Goal: Information Seeking & Learning: Check status

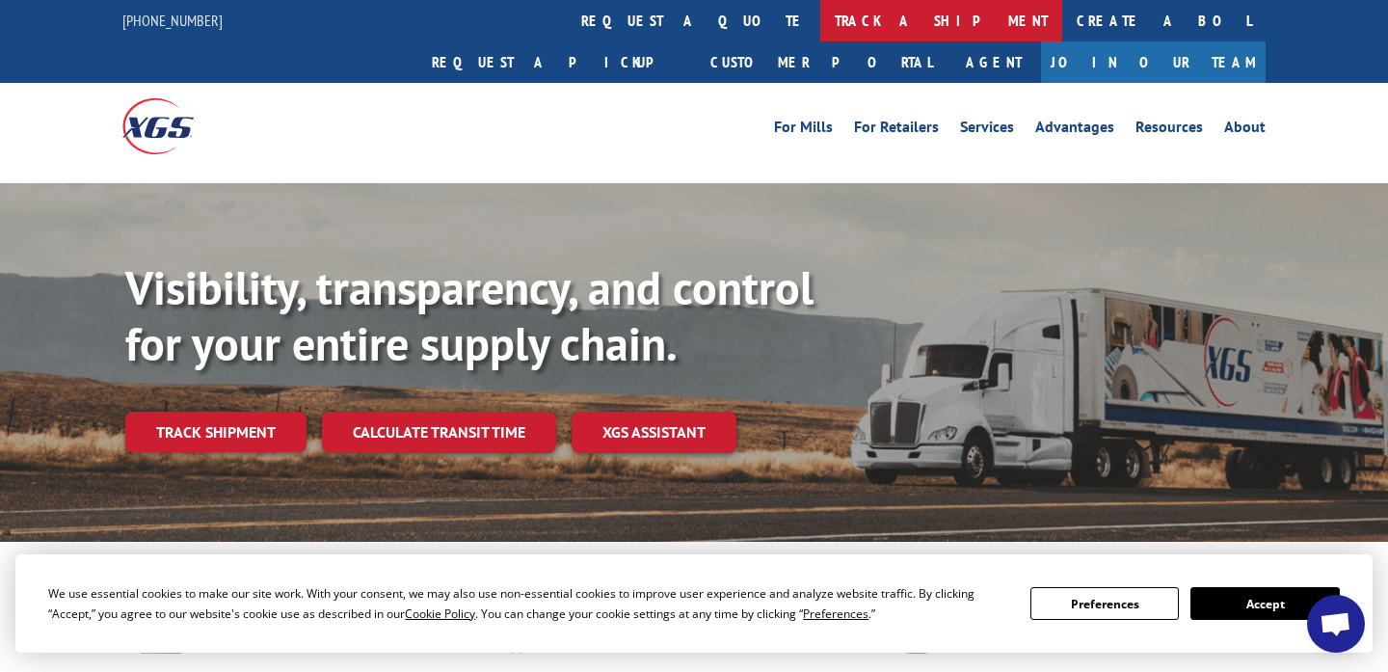
click at [820, 35] on link "track a shipment" at bounding box center [941, 20] width 242 height 41
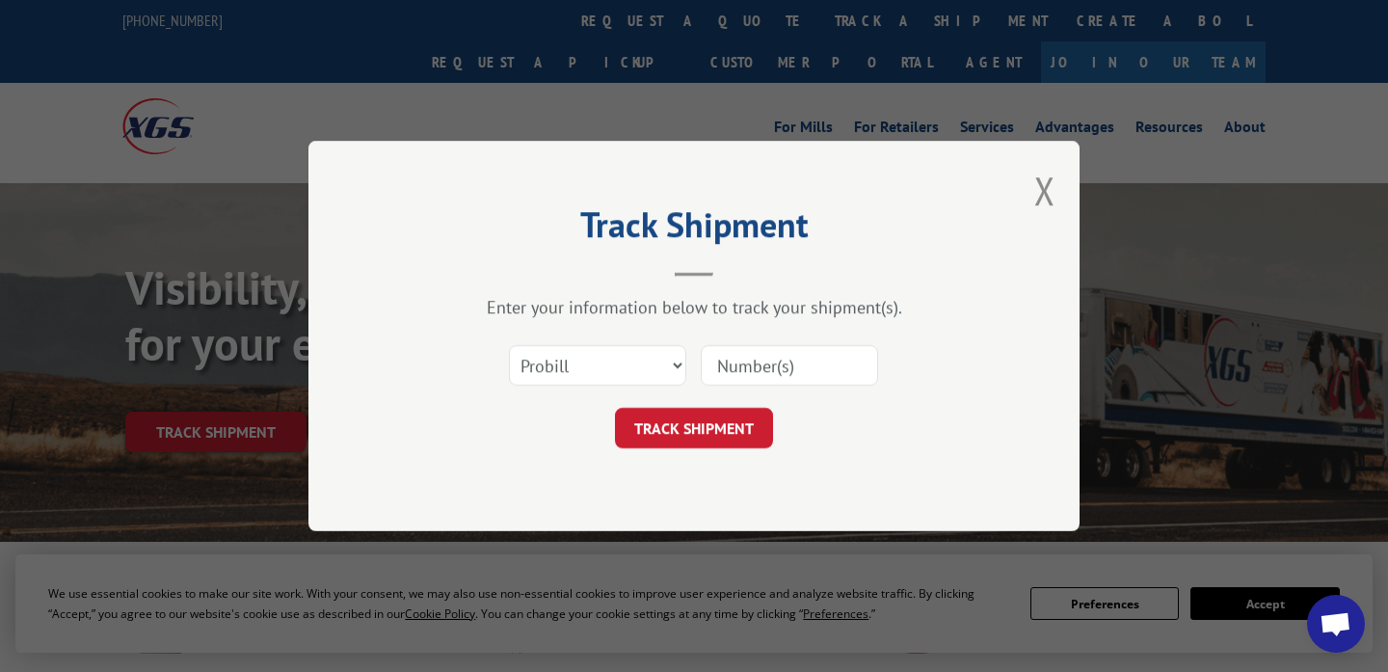
click at [796, 361] on input at bounding box center [789, 365] width 177 height 40
type input "17402273"
click at [686, 438] on button "TRACK SHIPMENT" at bounding box center [694, 428] width 158 height 40
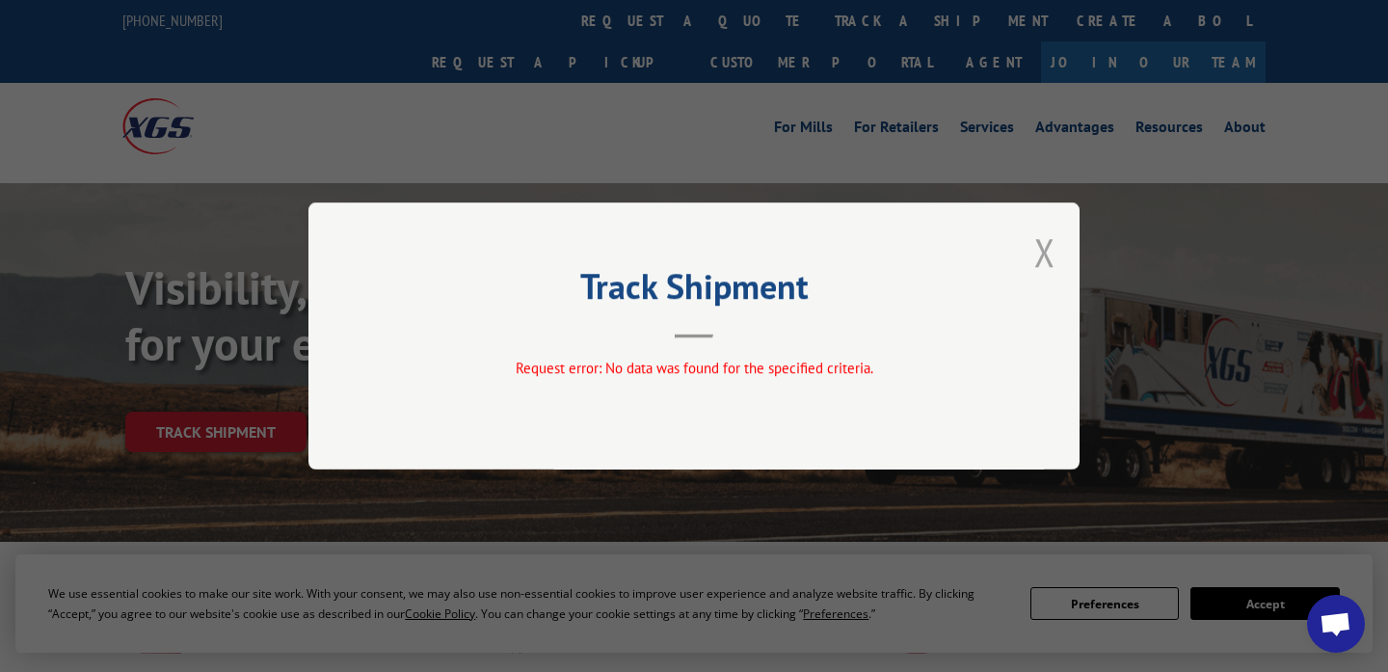
click at [1039, 255] on button "Close modal" at bounding box center [1044, 252] width 21 height 51
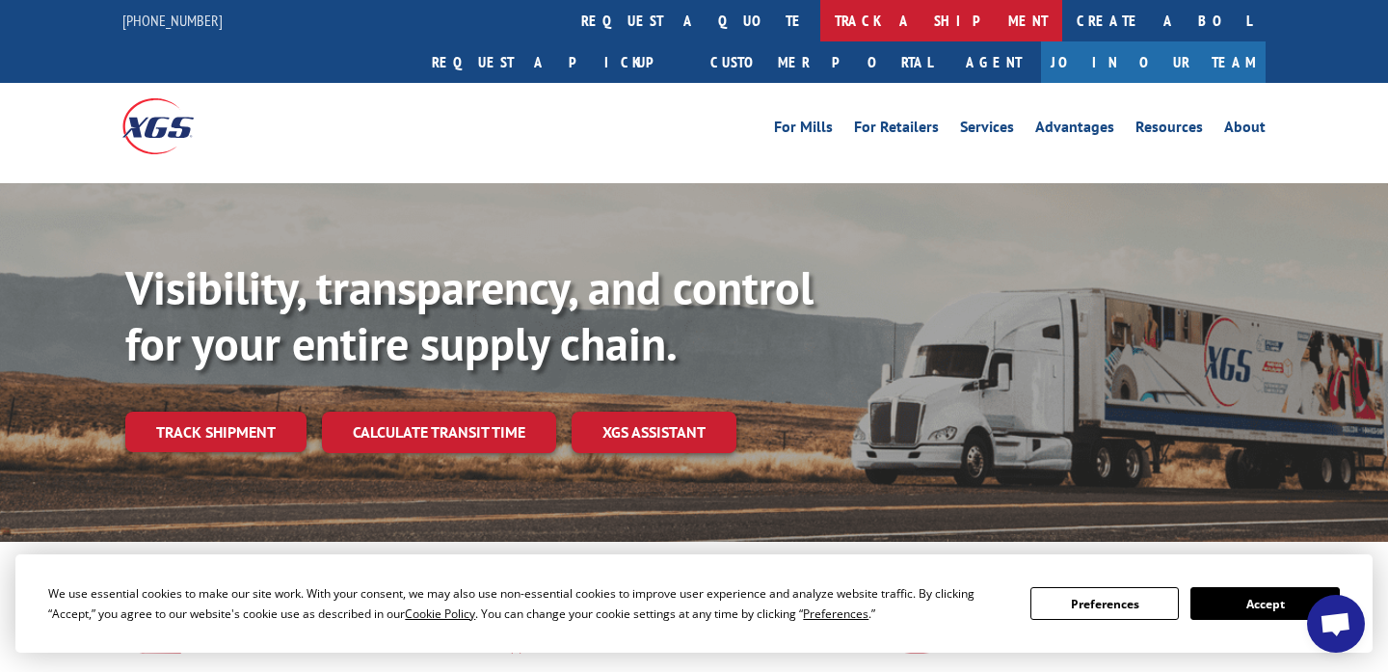
click at [820, 25] on link "track a shipment" at bounding box center [941, 20] width 242 height 41
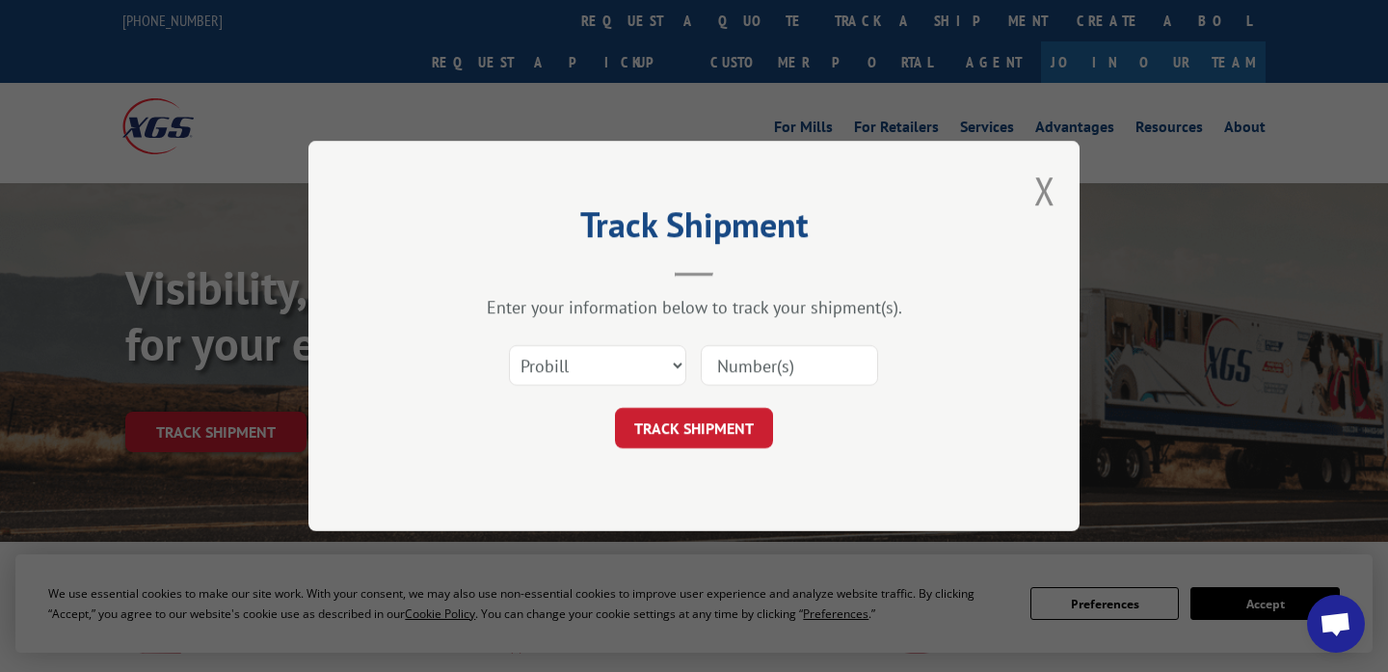
click at [596, 388] on div "Select category... Probill BOL PO" at bounding box center [694, 366] width 578 height 64
click at [595, 368] on select "Select category... Probill BOL PO" at bounding box center [597, 365] width 177 height 40
select select "bol"
click at [509, 345] on select "Select category... Probill BOL PO" at bounding box center [597, 365] width 177 height 40
click at [752, 366] on input at bounding box center [789, 365] width 177 height 40
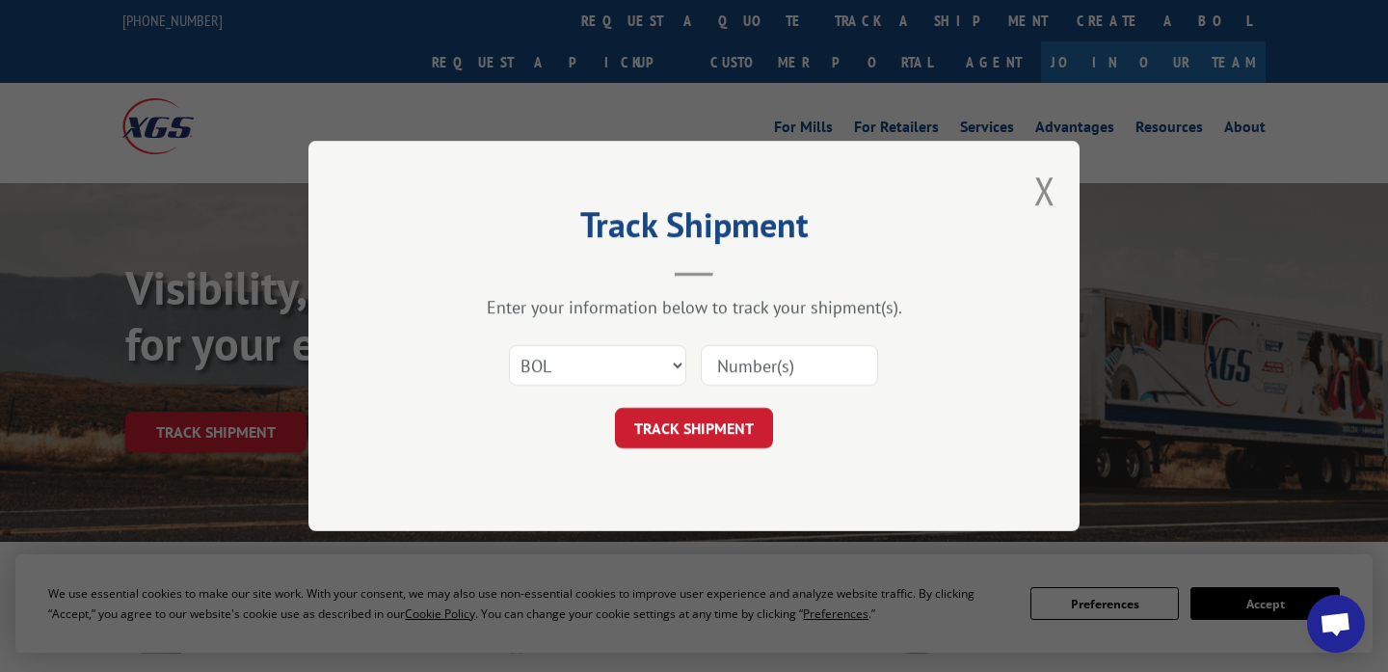
type input "17402273"
click at [717, 431] on button "TRACK SHIPMENT" at bounding box center [694, 428] width 158 height 40
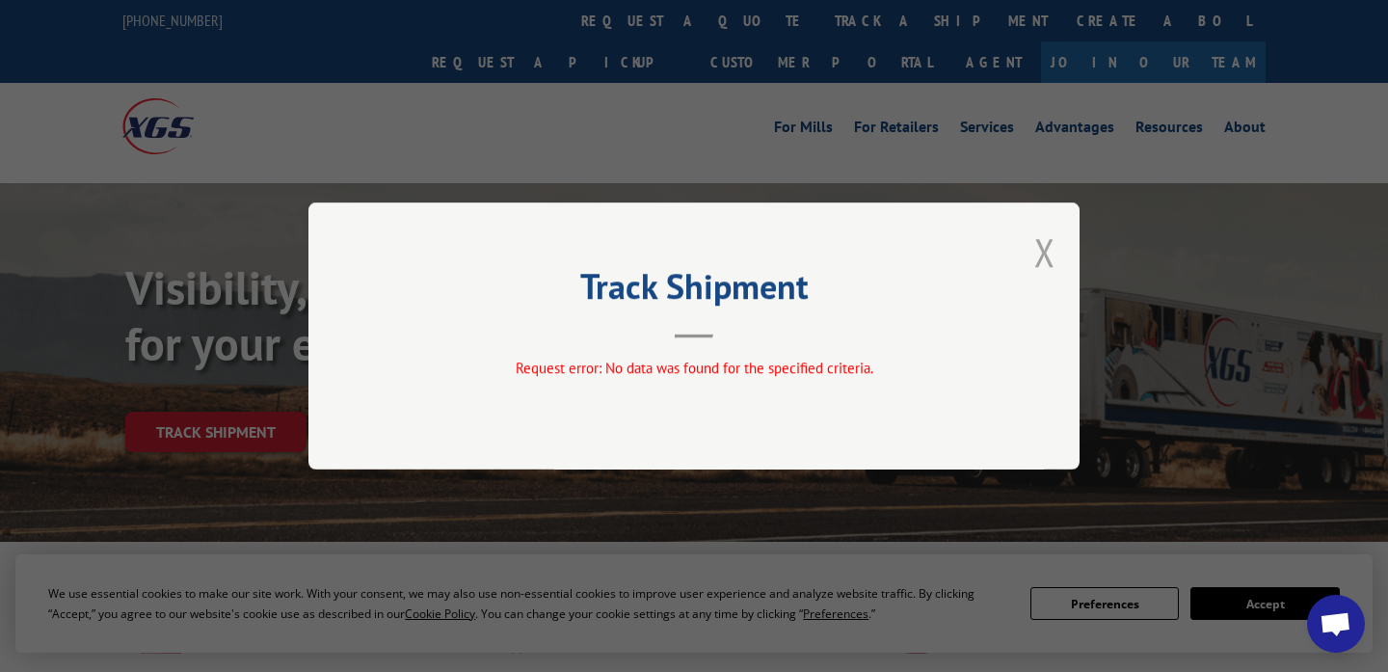
click at [1043, 252] on button "Close modal" at bounding box center [1044, 252] width 21 height 51
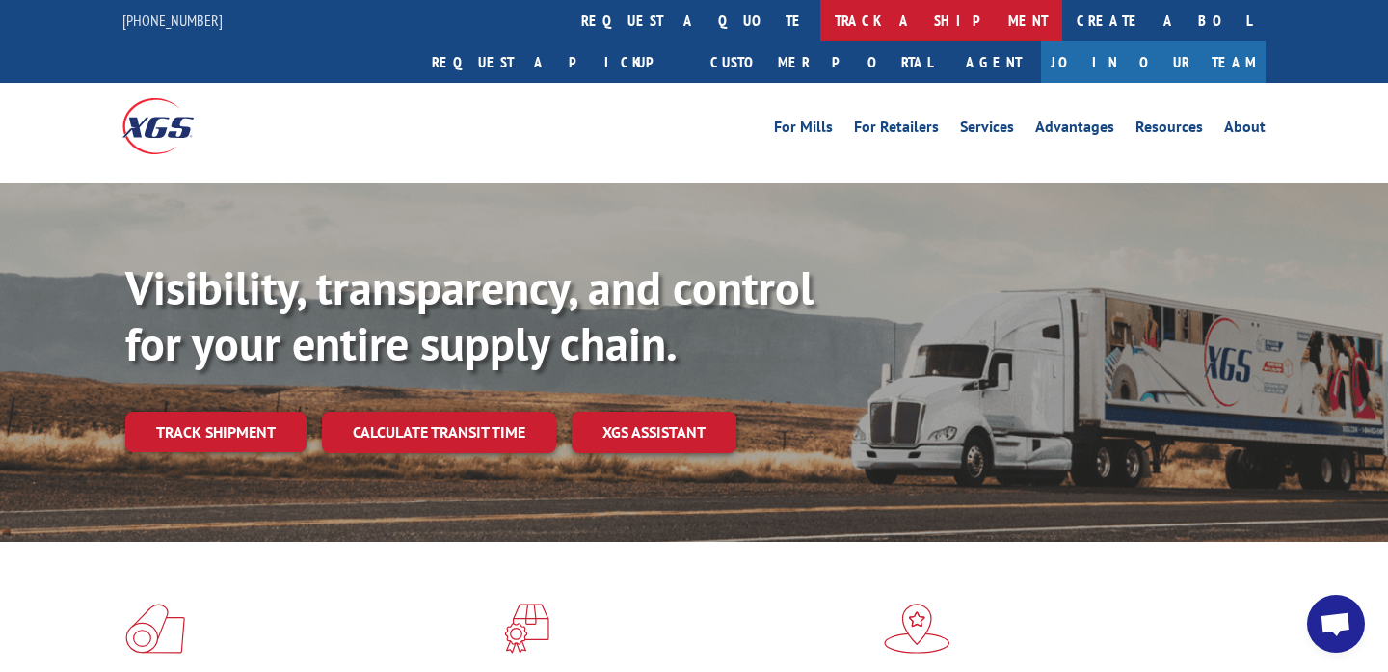
click at [820, 8] on link "track a shipment" at bounding box center [941, 20] width 242 height 41
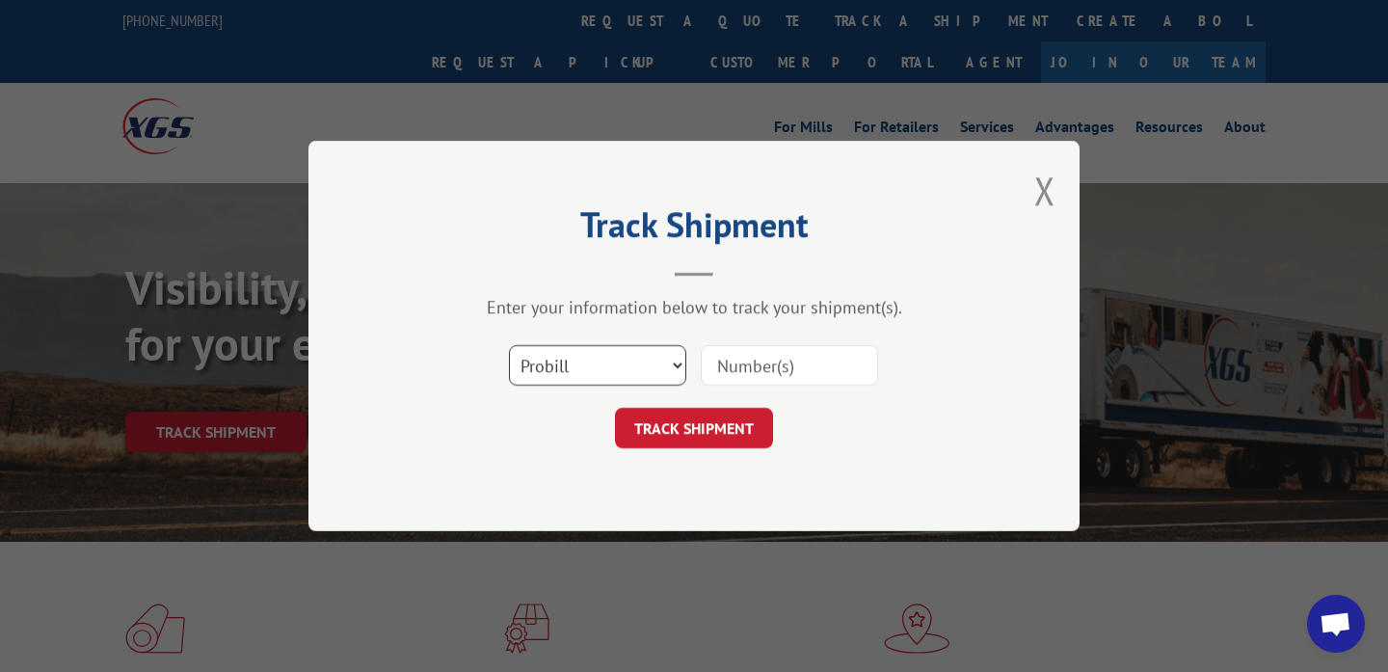
click at [594, 382] on select "Select category... Probill BOL PO" at bounding box center [597, 365] width 177 height 40
select select "po"
click at [509, 345] on select "Select category... Probill BOL PO" at bounding box center [597, 365] width 177 height 40
click at [750, 371] on input at bounding box center [789, 365] width 177 height 40
type input "17402273"
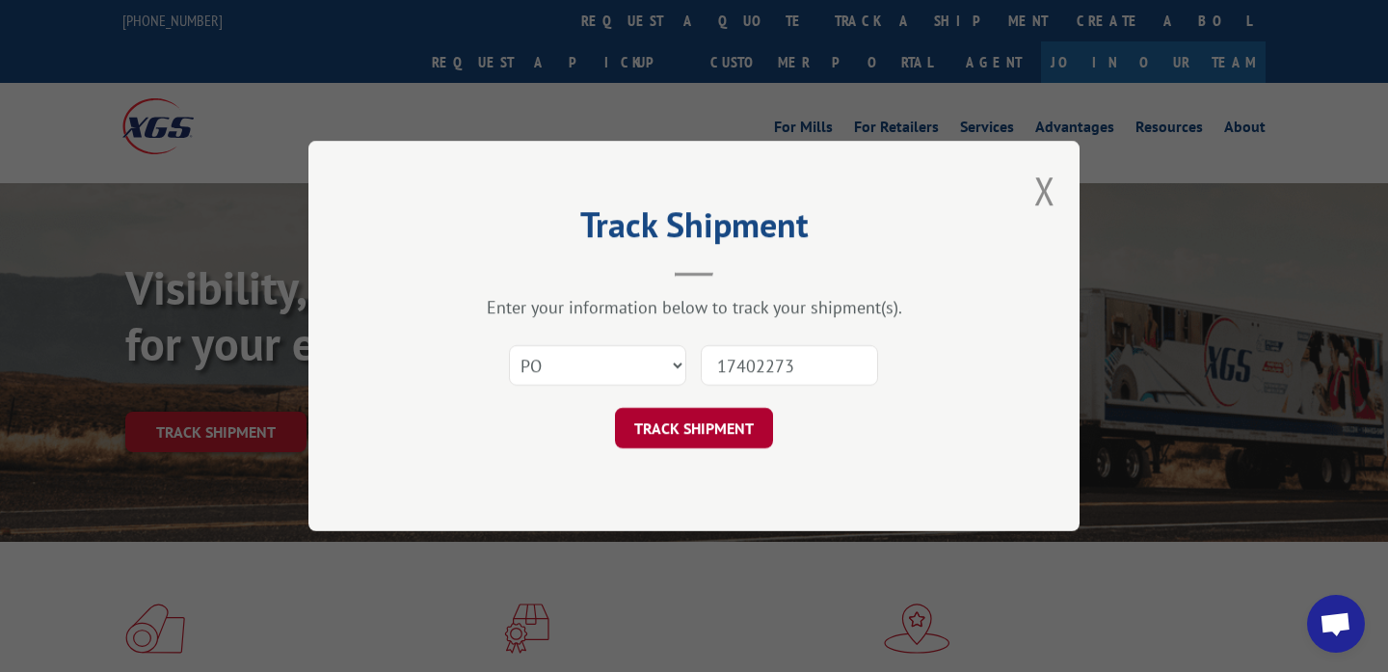
click at [725, 434] on button "TRACK SHIPMENT" at bounding box center [694, 428] width 158 height 40
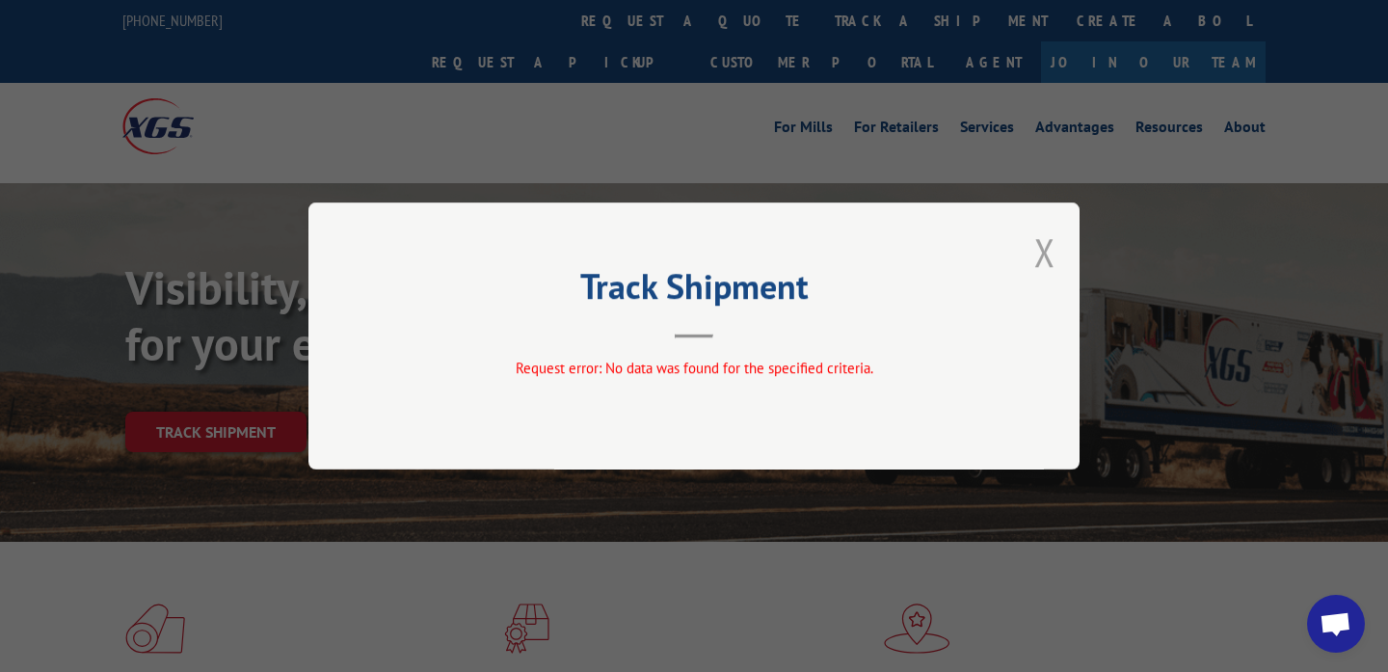
click at [1052, 252] on button "Close modal" at bounding box center [1044, 252] width 21 height 51
